Goal: Check status: Check status

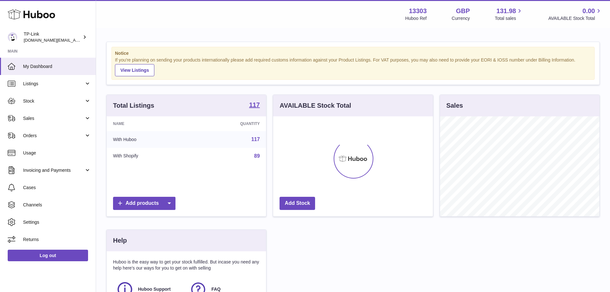
scroll to position [100, 161]
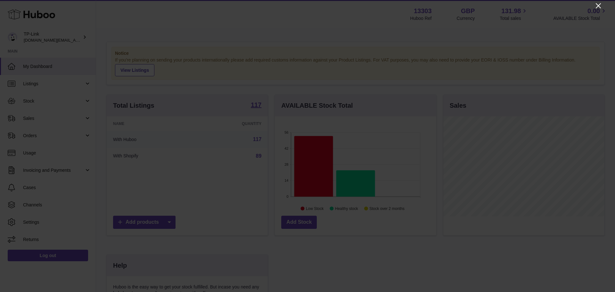
click at [597, 5] on icon "Close" at bounding box center [598, 6] width 8 height 8
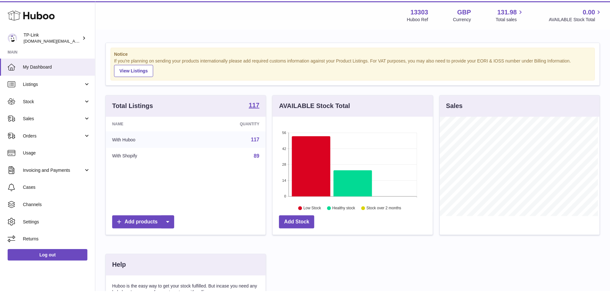
scroll to position [319974, 319914]
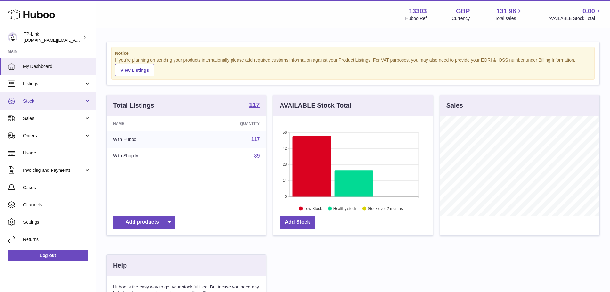
click at [39, 102] on span "Stock" at bounding box center [53, 101] width 61 height 6
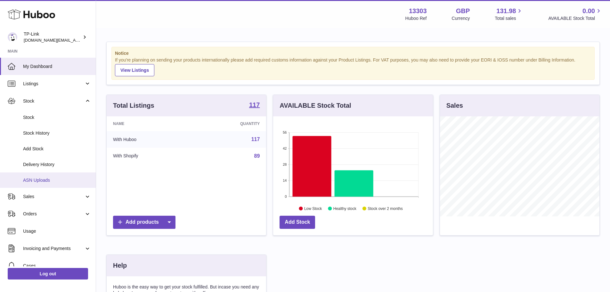
click at [54, 182] on span "ASN Uploads" at bounding box center [57, 180] width 68 height 6
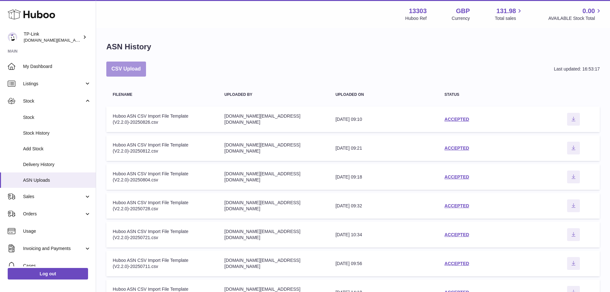
click at [136, 65] on button "CSV Upload" at bounding box center [126, 68] width 40 height 15
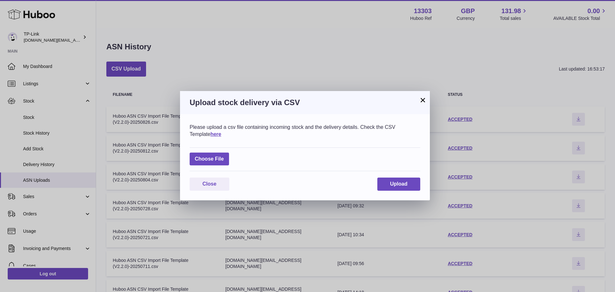
click at [421, 100] on button "×" at bounding box center [423, 100] width 8 height 8
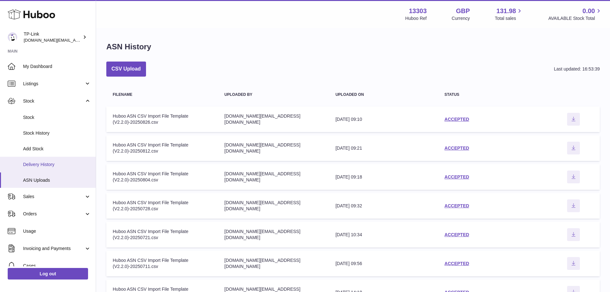
click at [46, 159] on link "Delivery History" at bounding box center [48, 165] width 96 height 16
click at [47, 148] on span "Add Stock" at bounding box center [57, 149] width 68 height 6
click at [42, 146] on span "Add Stock" at bounding box center [57, 149] width 68 height 6
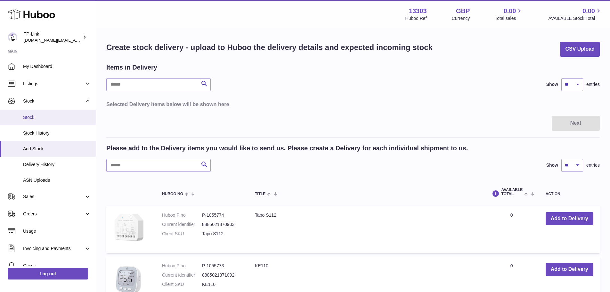
click at [33, 117] on span "Stock" at bounding box center [57, 117] width 68 height 6
click at [29, 117] on span "Stock" at bounding box center [57, 117] width 68 height 6
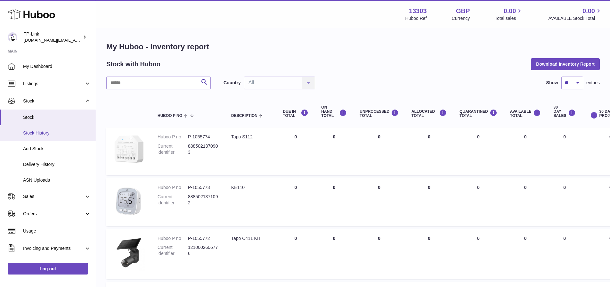
click at [35, 132] on span "Stock History" at bounding box center [57, 133] width 68 height 6
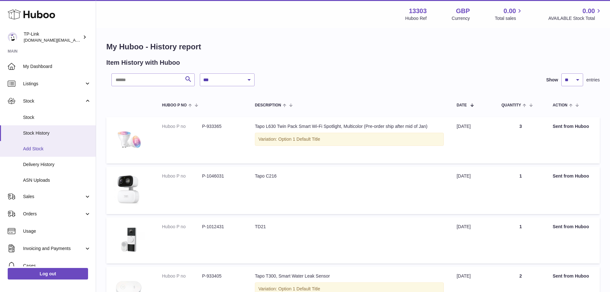
click at [36, 148] on span "Add Stock" at bounding box center [57, 149] width 68 height 6
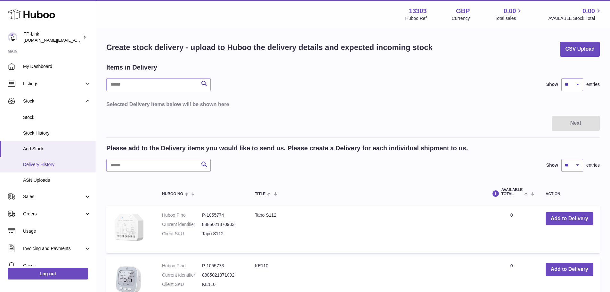
click at [39, 165] on span "Delivery History" at bounding box center [57, 164] width 68 height 6
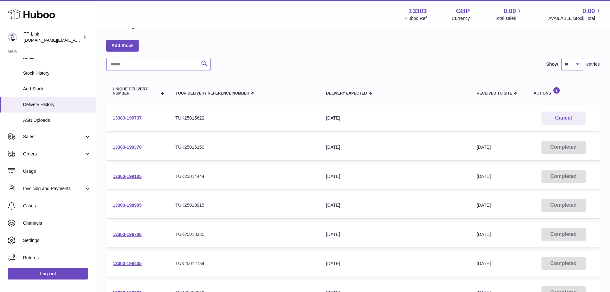
scroll to position [32, 0]
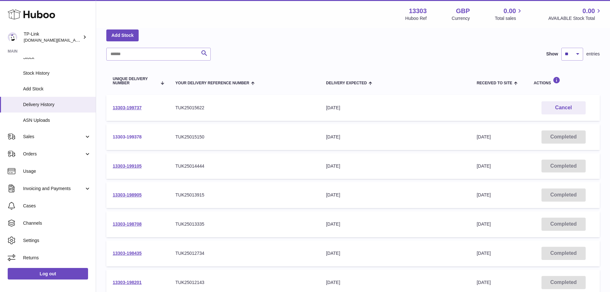
click at [131, 136] on link "13303-199378" at bounding box center [127, 136] width 29 height 5
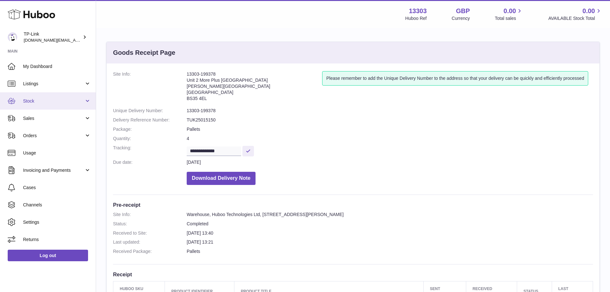
click at [79, 96] on link "Stock" at bounding box center [48, 100] width 96 height 17
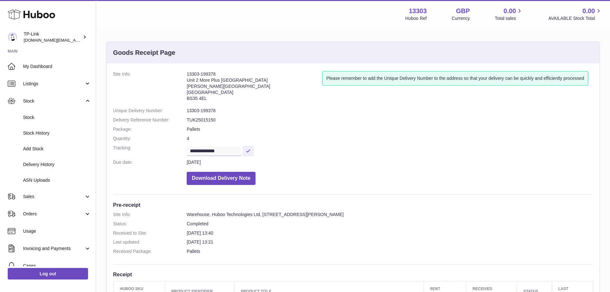
click at [218, 110] on dd "13303-199378" at bounding box center [390, 111] width 406 height 6
click at [31, 68] on span "My Dashboard" at bounding box center [57, 66] width 68 height 6
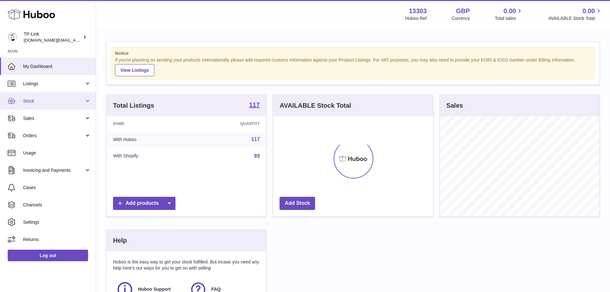
scroll to position [100, 160]
